Goal: Task Accomplishment & Management: Manage account settings

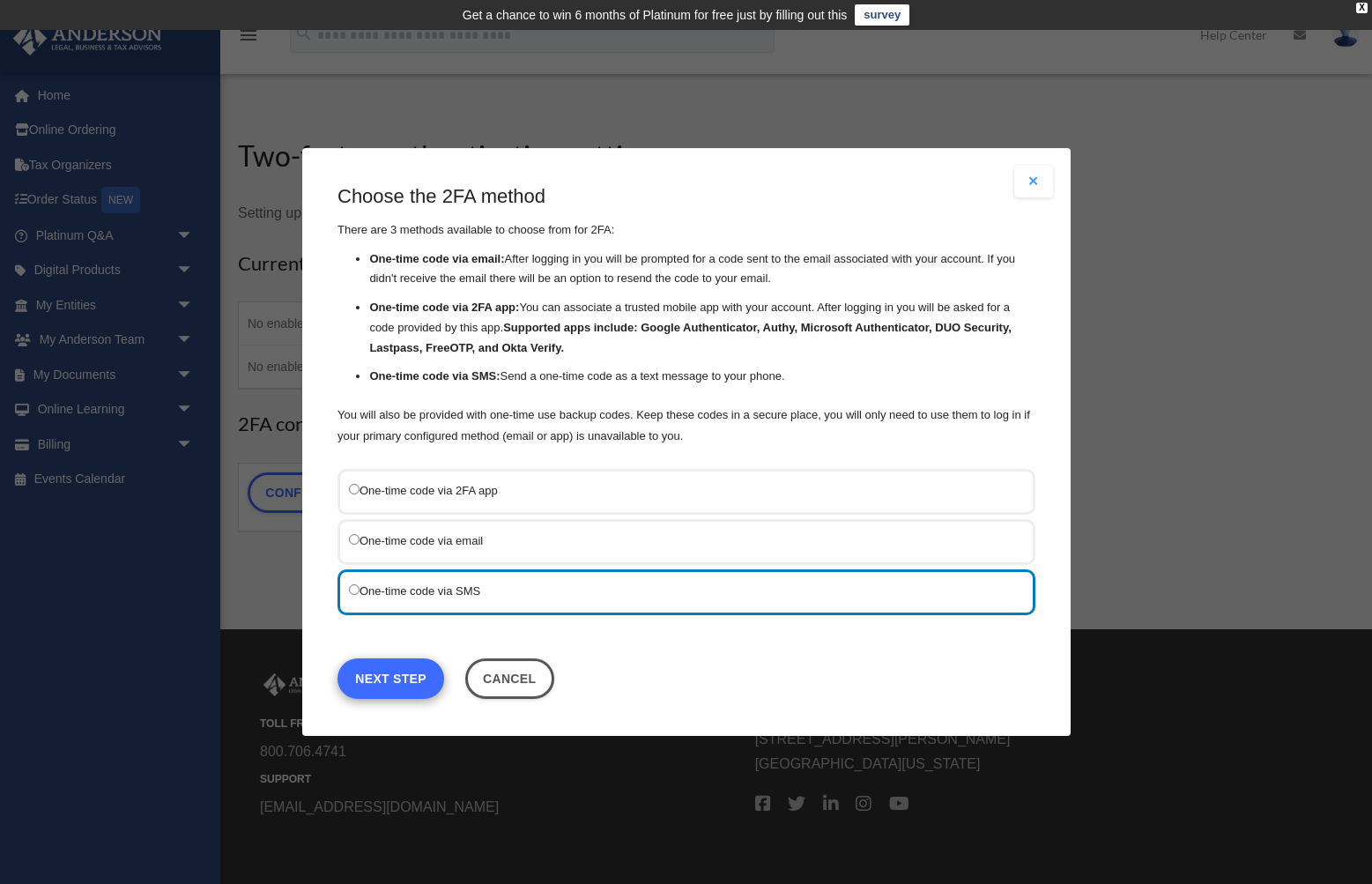
click at [402, 678] on link "Next Step" at bounding box center [391, 678] width 107 height 41
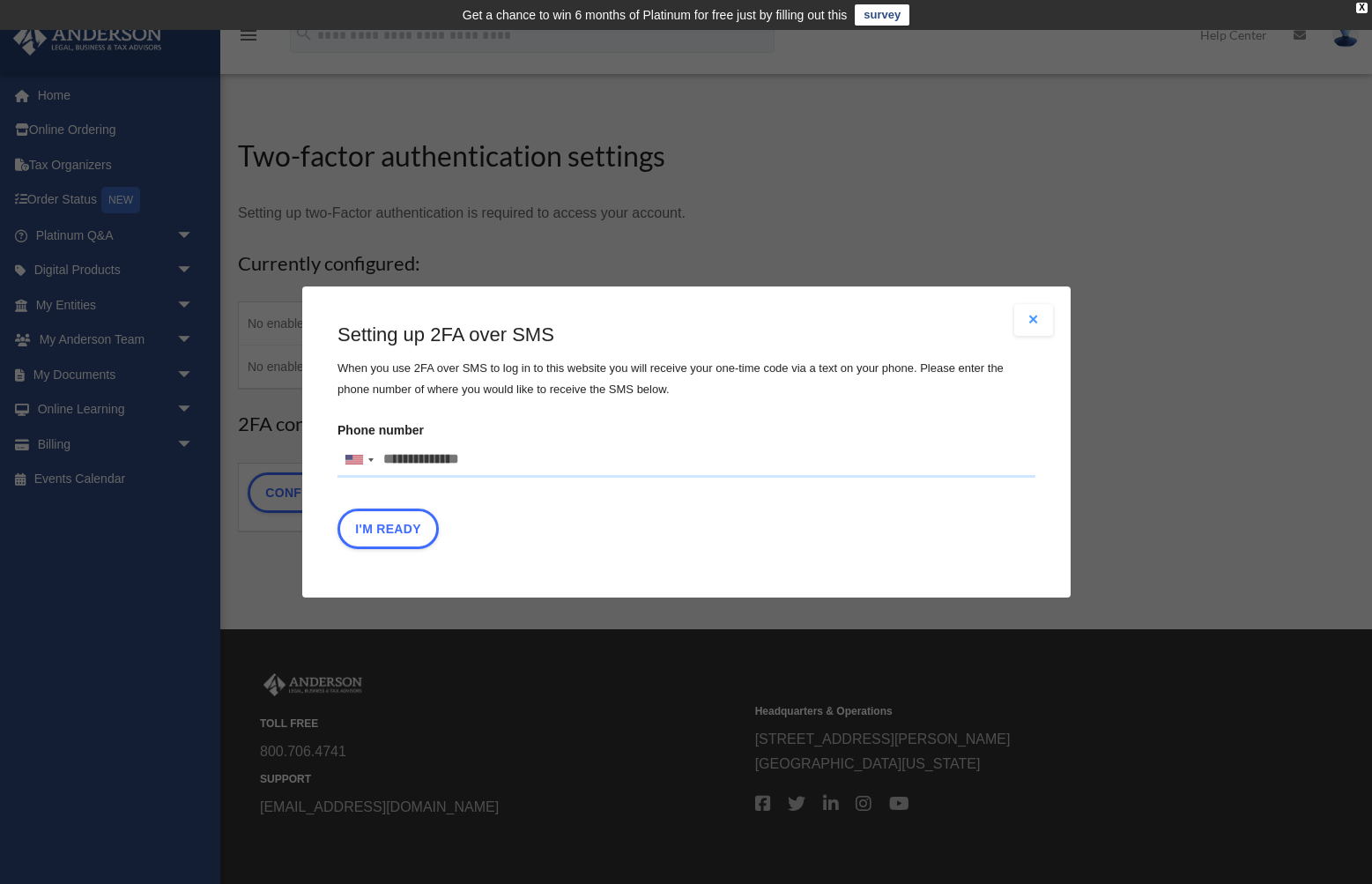
click at [486, 455] on input "Phone number United States +1 United Kingdom +44 Afghanistan (‫افغانستان‬‎) +93…" at bounding box center [686, 460] width 698 height 35
drag, startPoint x: 486, startPoint y: 455, endPoint x: 397, endPoint y: 458, distance: 89.1
click at [397, 458] on input "Phone number United States +1 United Kingdom +44 Afghanistan (‫افغانستان‬‎) +93…" at bounding box center [686, 460] width 698 height 35
type input "**********"
click at [390, 528] on button "I'm Ready" at bounding box center [388, 528] width 101 height 41
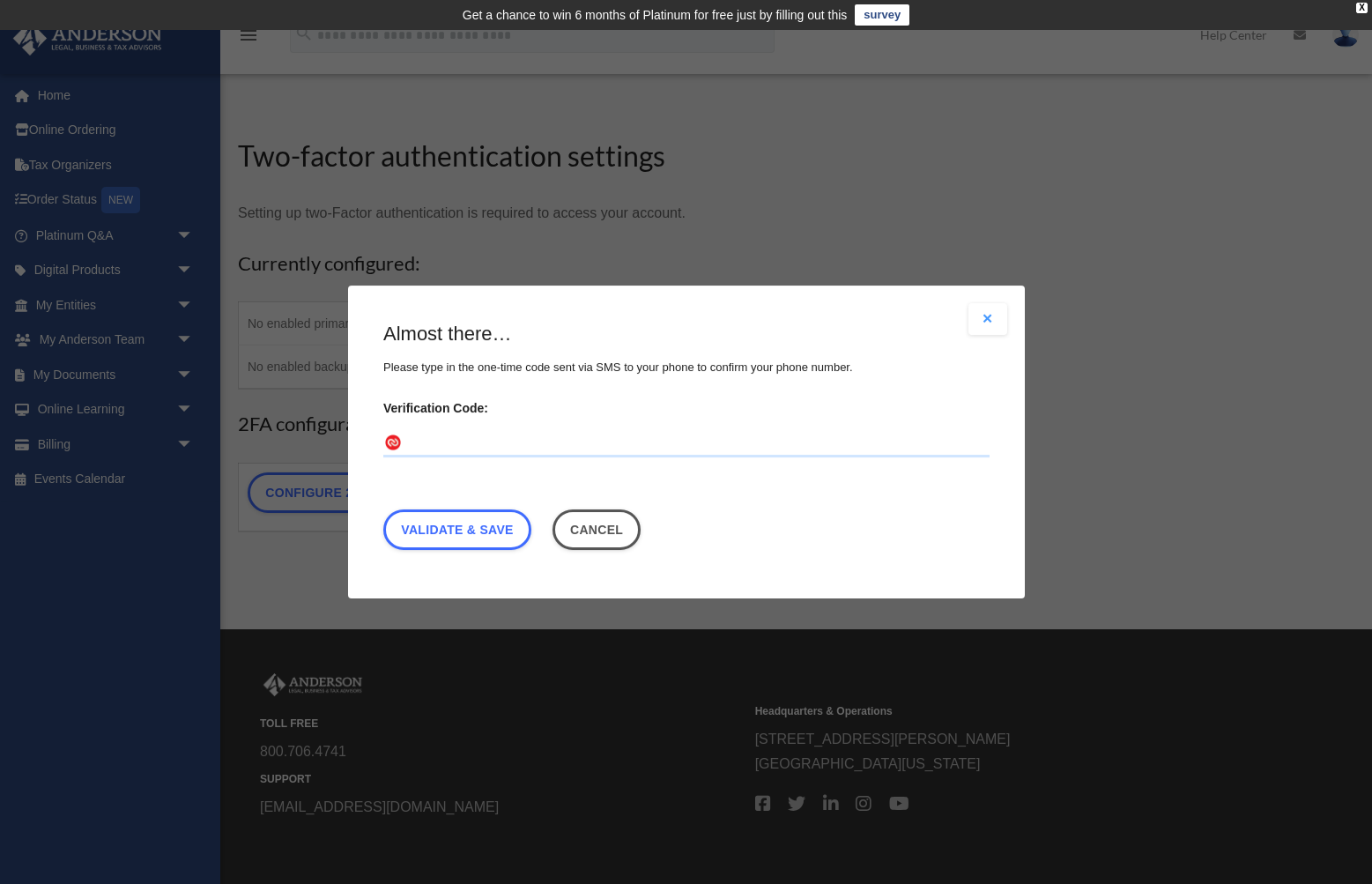
click at [427, 441] on input "Verification Code:" at bounding box center [687, 442] width 606 height 28
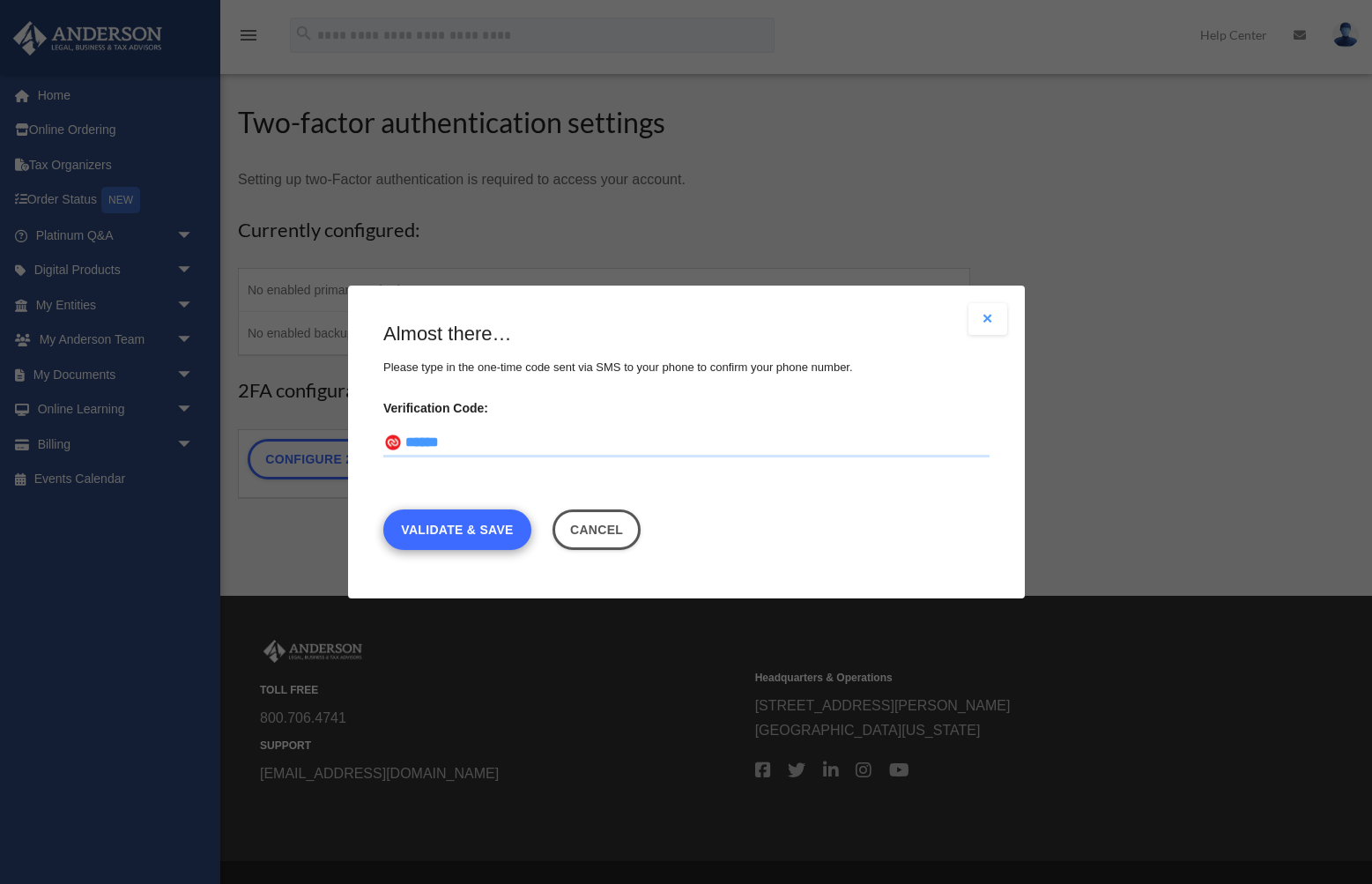
type input "******"
click at [458, 528] on link "Validate & Save" at bounding box center [458, 529] width 148 height 41
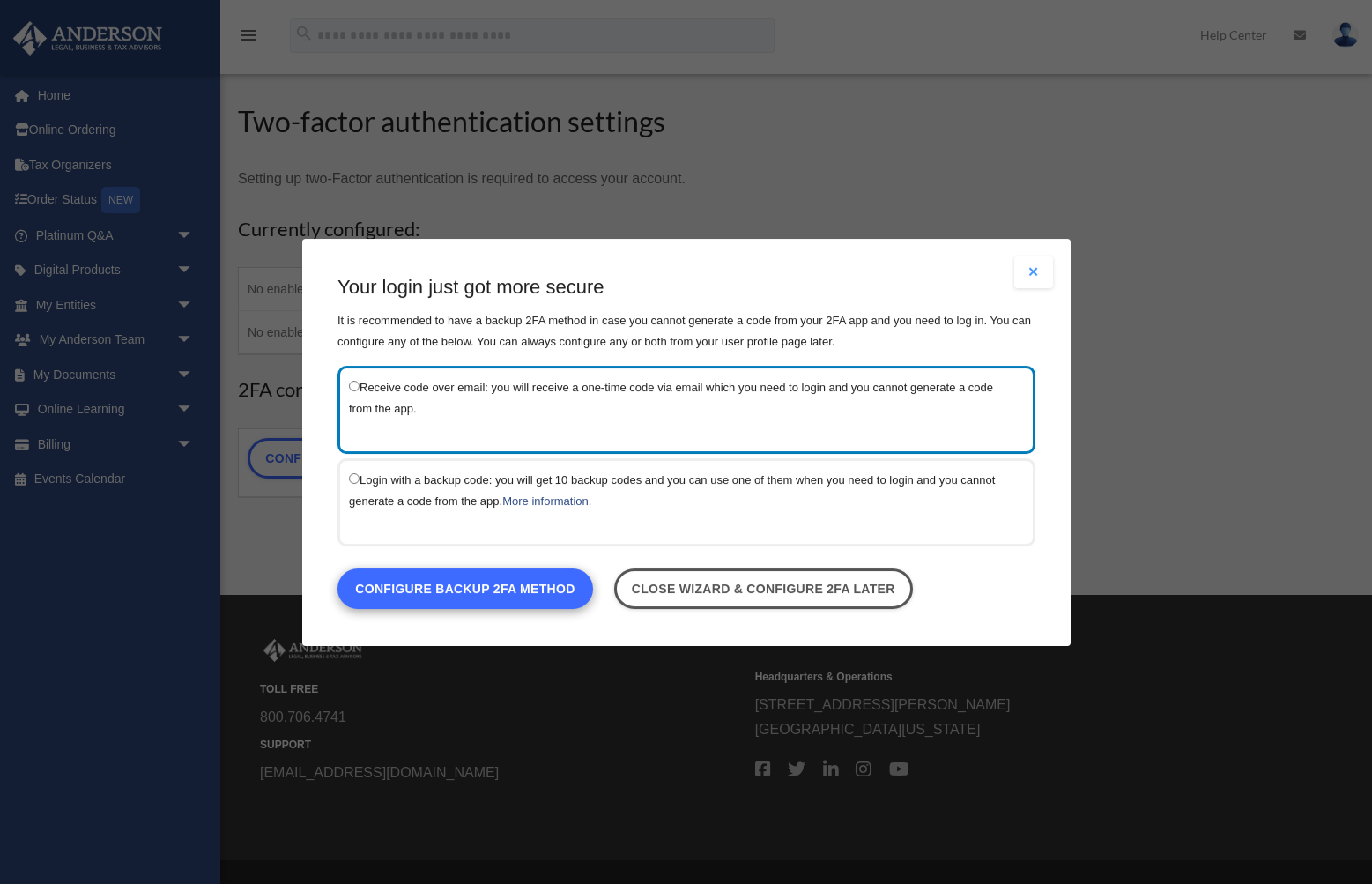
click at [417, 585] on link "Configure backup 2FA method" at bounding box center [465, 587] width 255 height 41
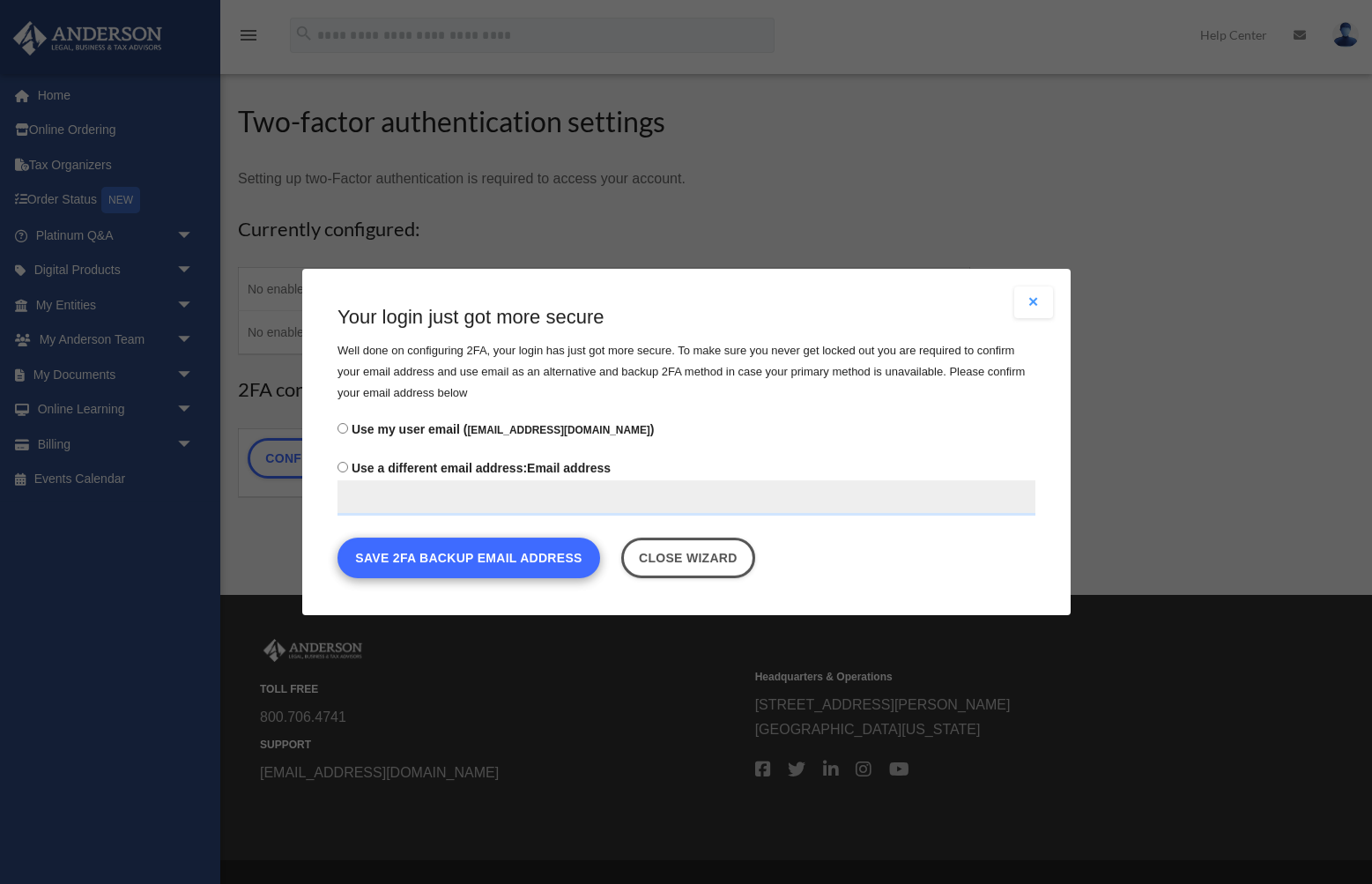
click at [465, 556] on button "Save 2FA backup email address" at bounding box center [469, 557] width 262 height 41
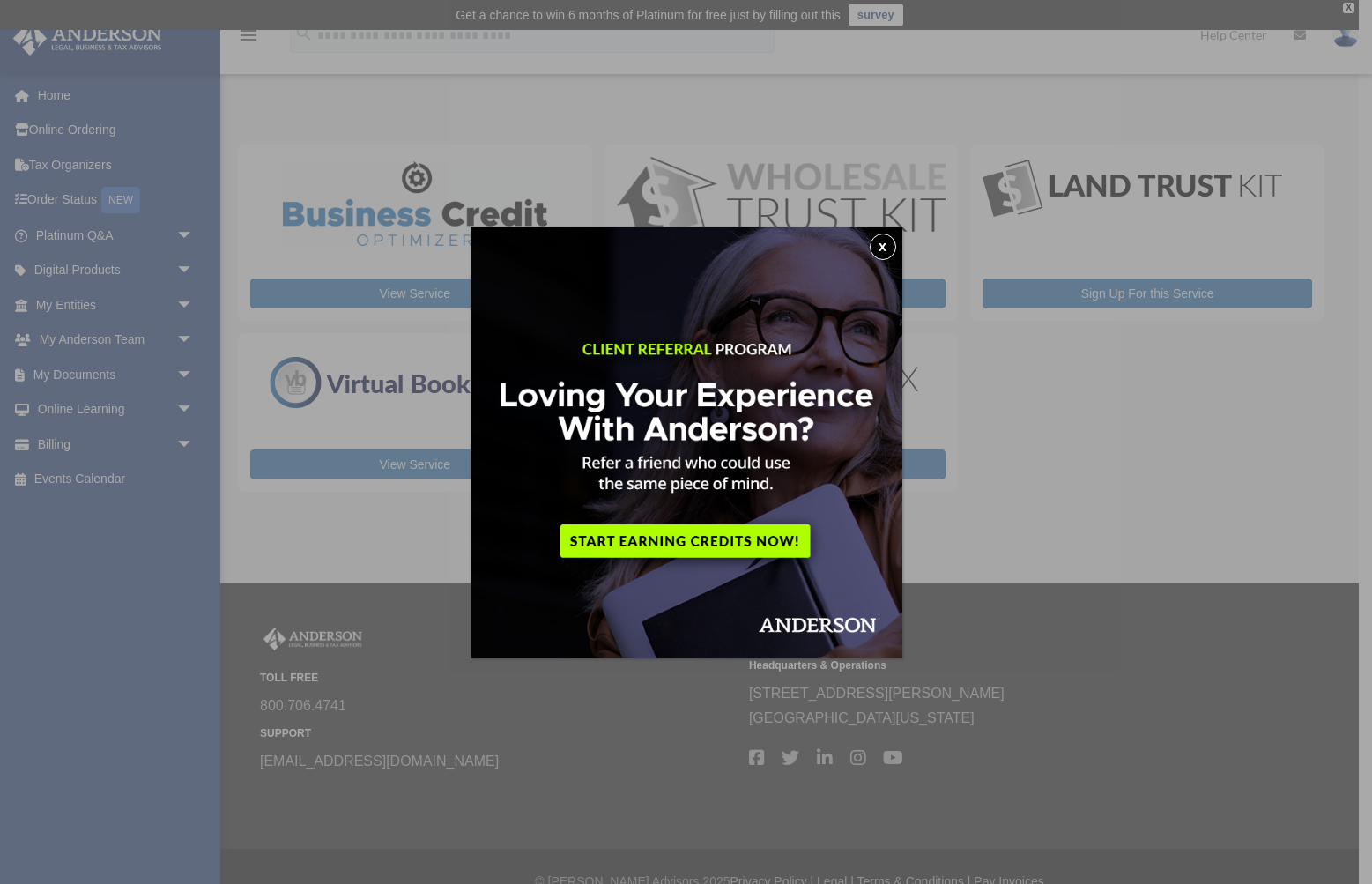
click at [887, 243] on button "x" at bounding box center [882, 246] width 26 height 26
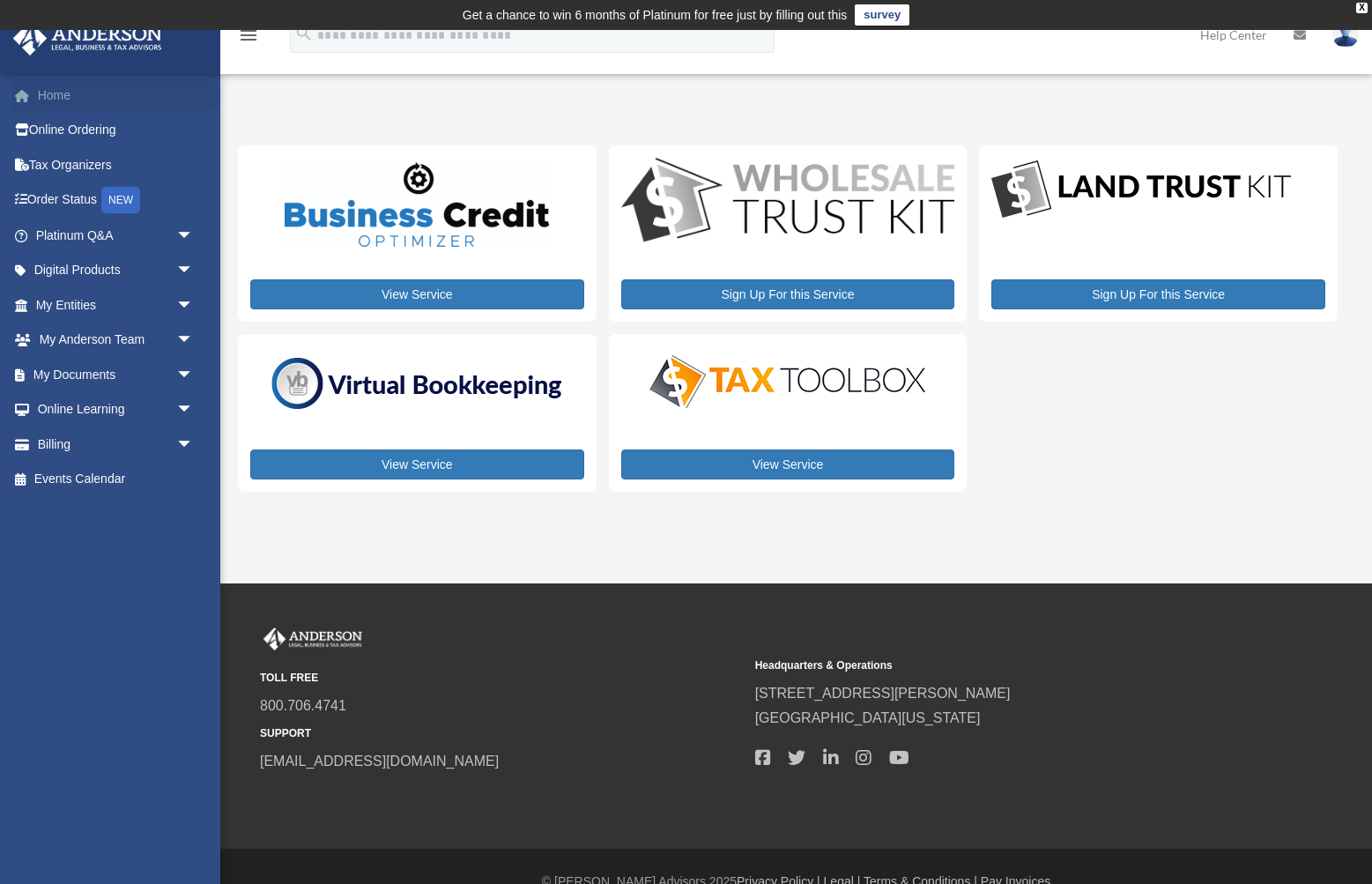
click at [62, 96] on link "Home" at bounding box center [117, 95] width 208 height 35
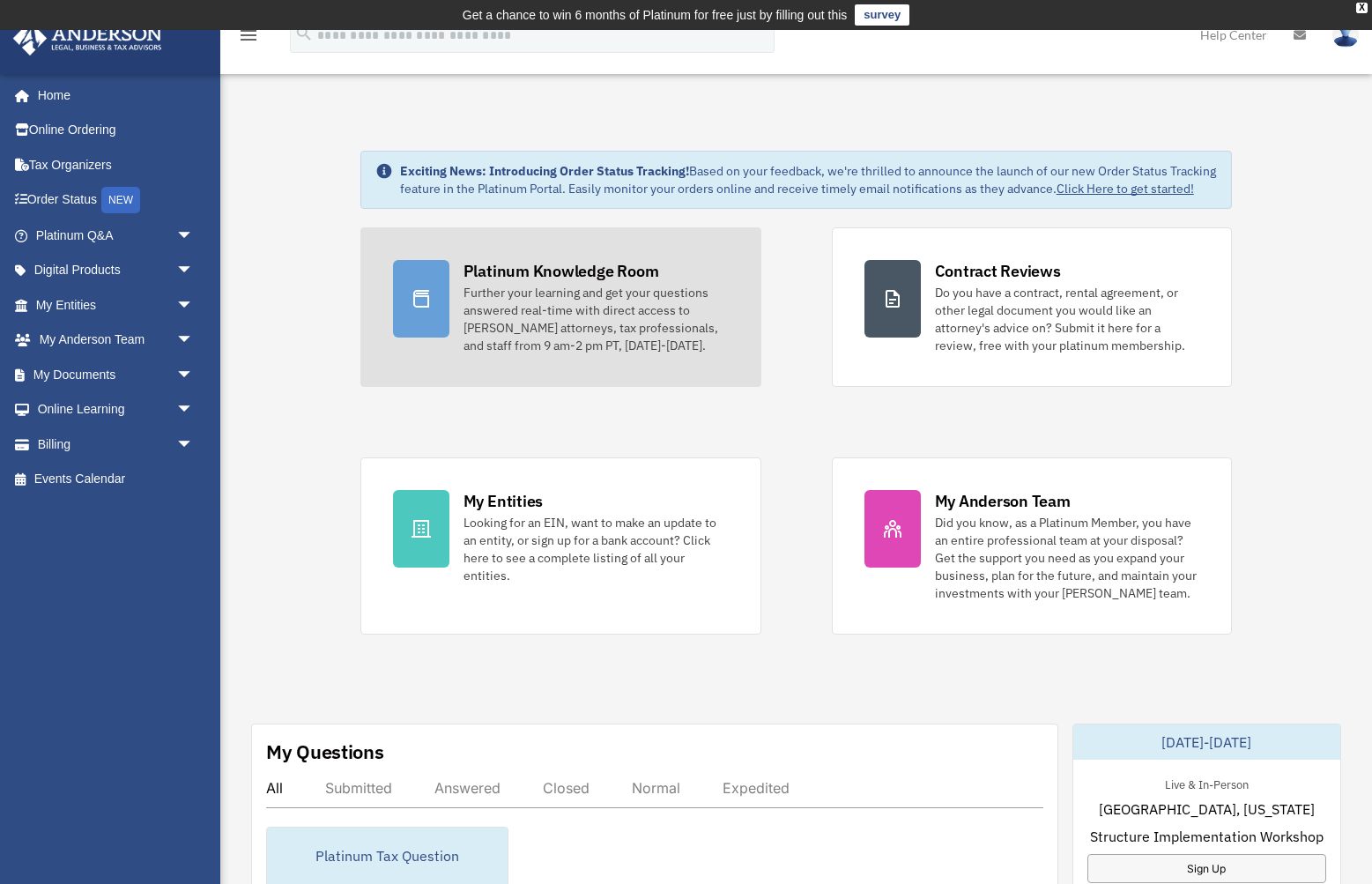
click at [424, 308] on icon at bounding box center [422, 298] width 16 height 17
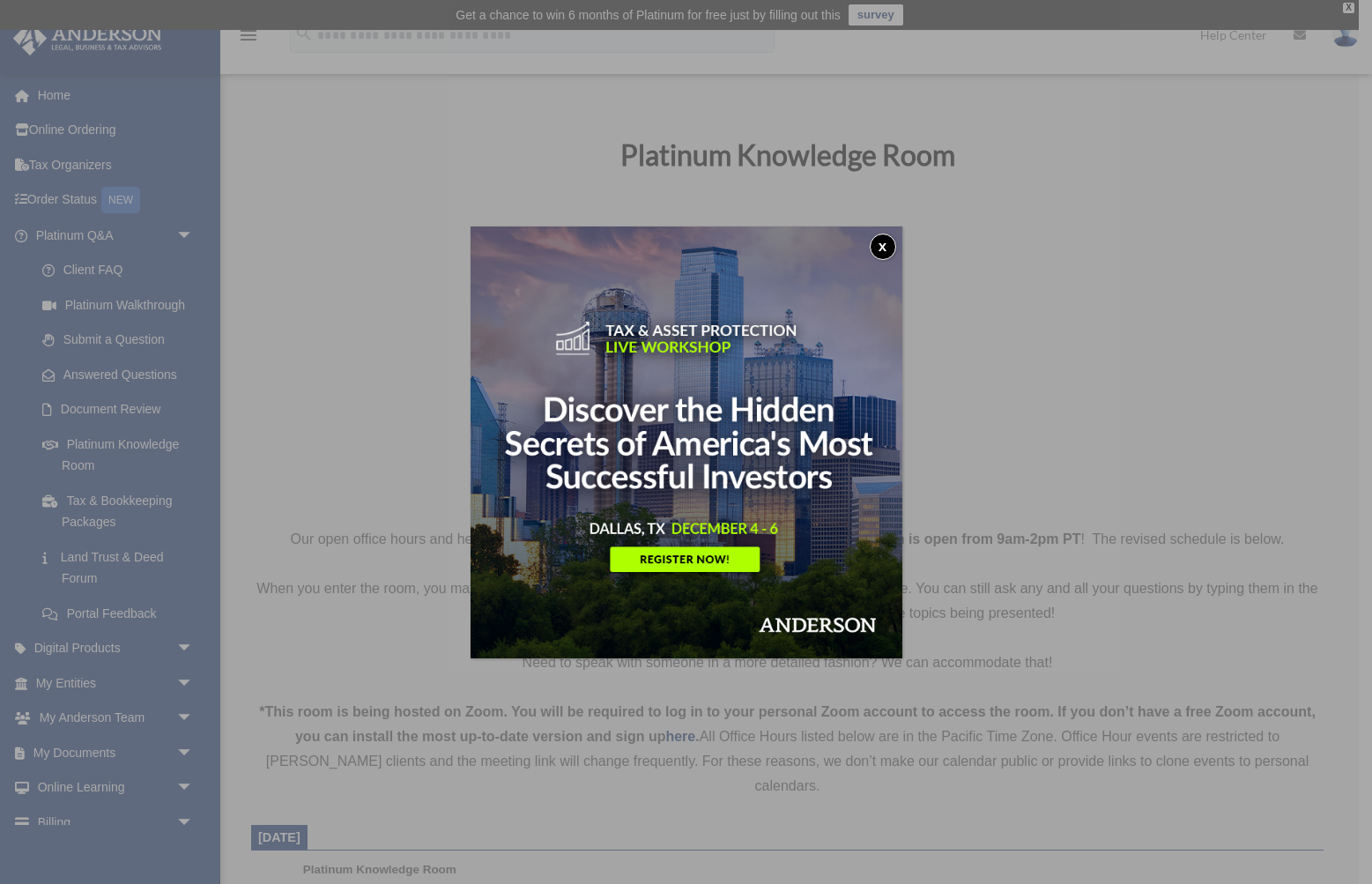
click at [881, 244] on button "x" at bounding box center [882, 246] width 26 height 26
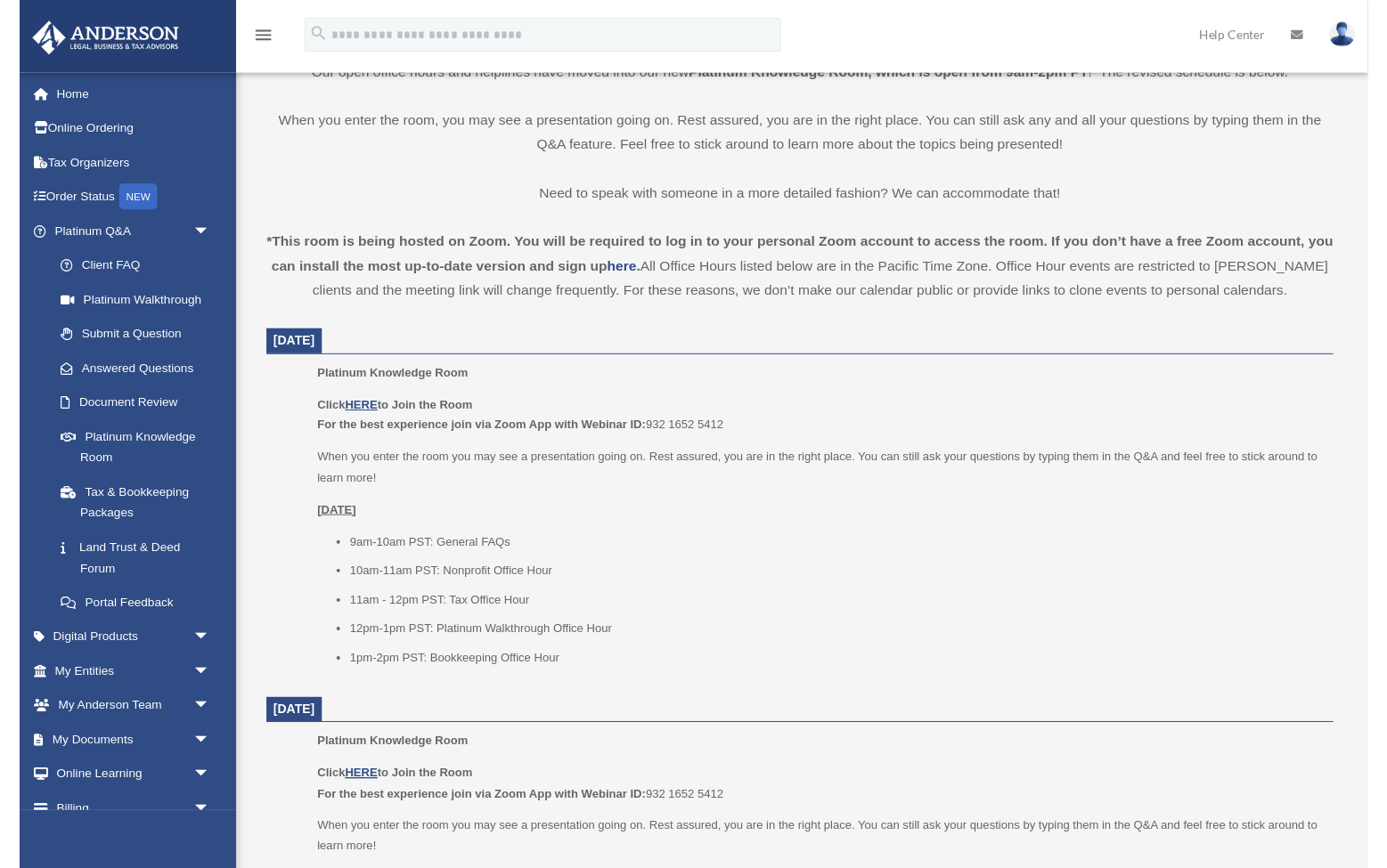
scroll to position [472, 0]
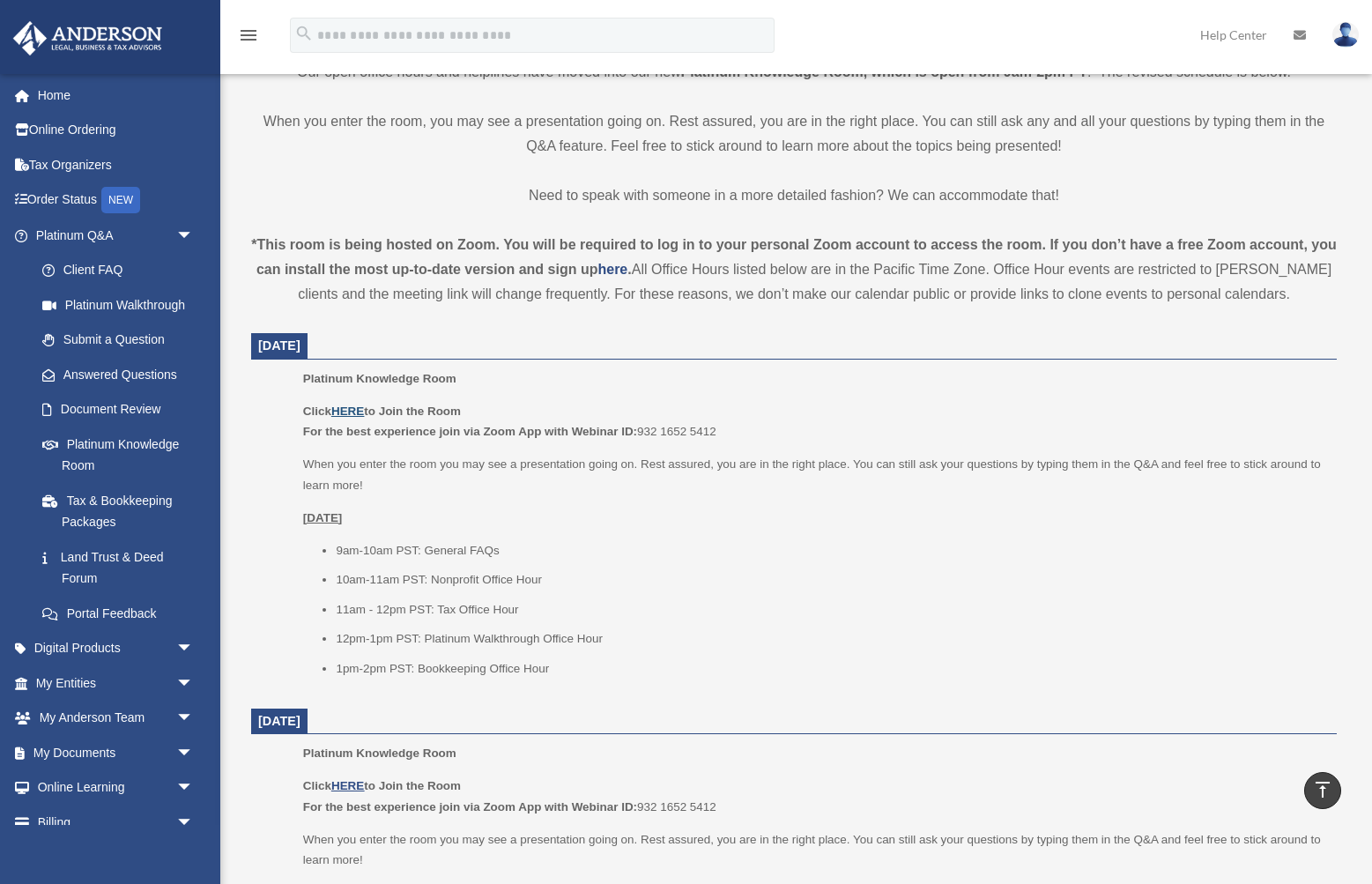
click at [348, 405] on u "HERE" at bounding box center [348, 411] width 33 height 14
